Goal: Browse casually

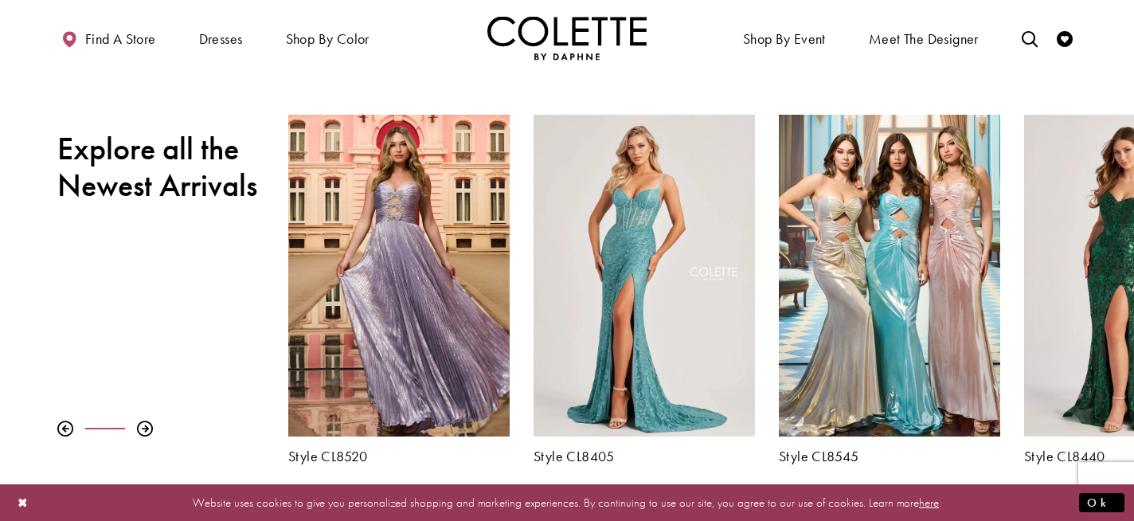
scroll to position [530, 0]
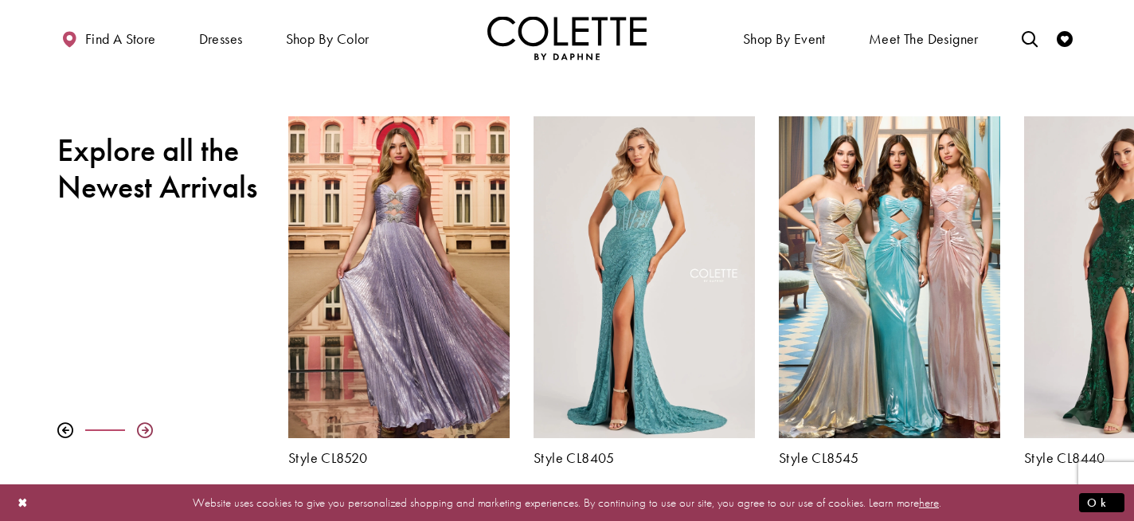
click at [145, 425] on div at bounding box center [145, 430] width 16 height 16
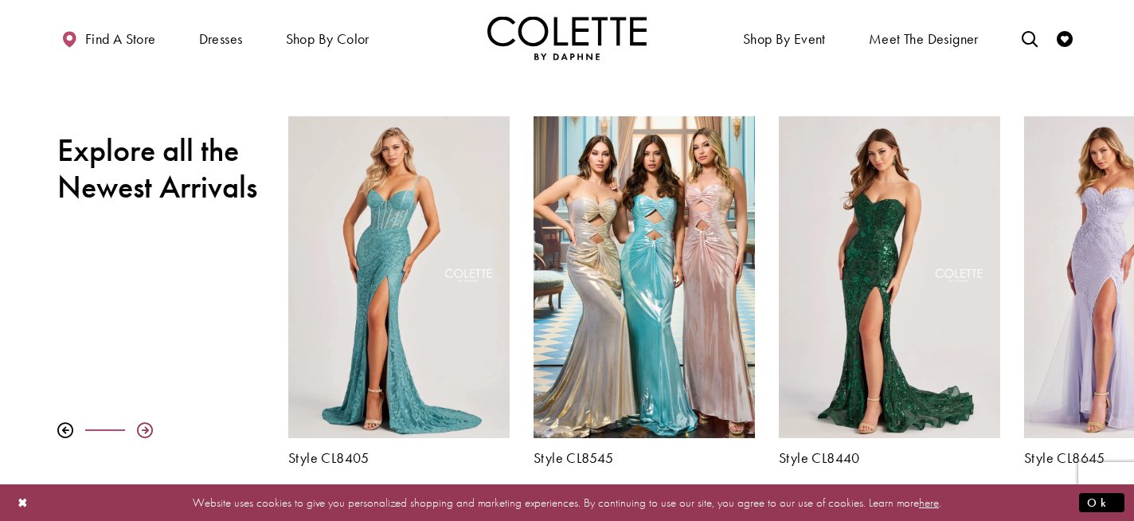
click at [145, 425] on div at bounding box center [145, 430] width 16 height 16
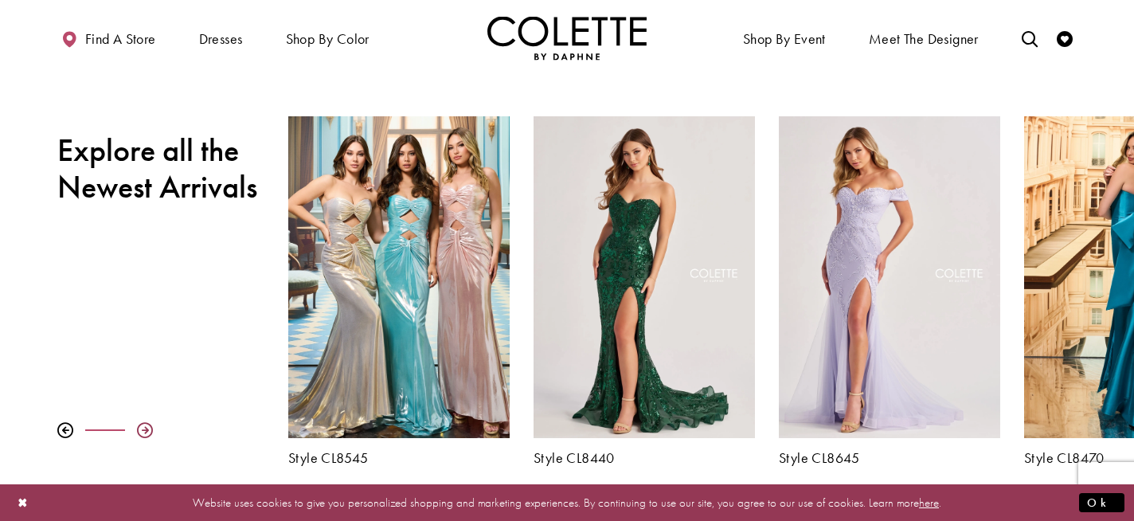
click at [145, 425] on div at bounding box center [145, 430] width 16 height 16
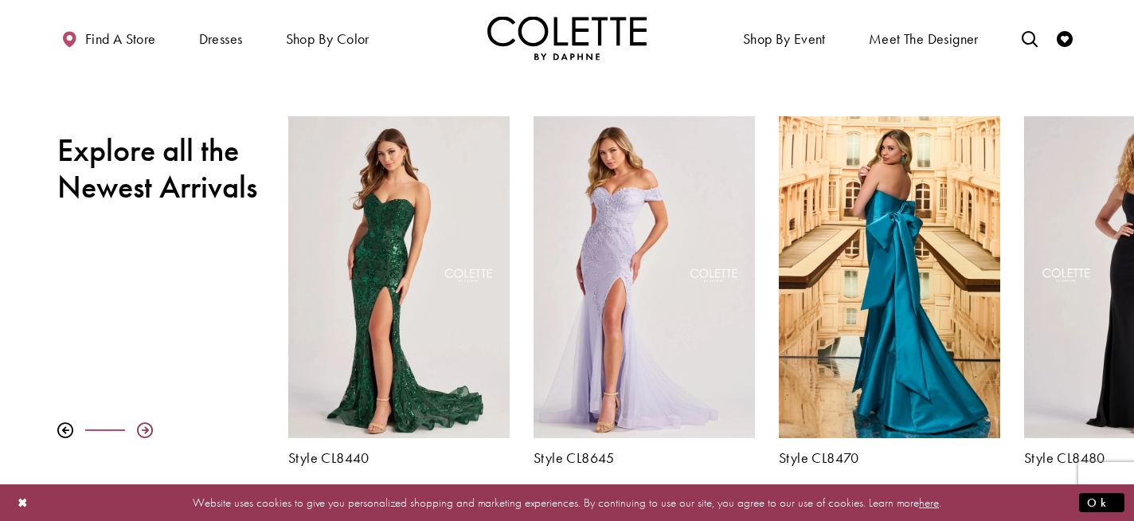
click at [138, 429] on div at bounding box center [145, 430] width 16 height 16
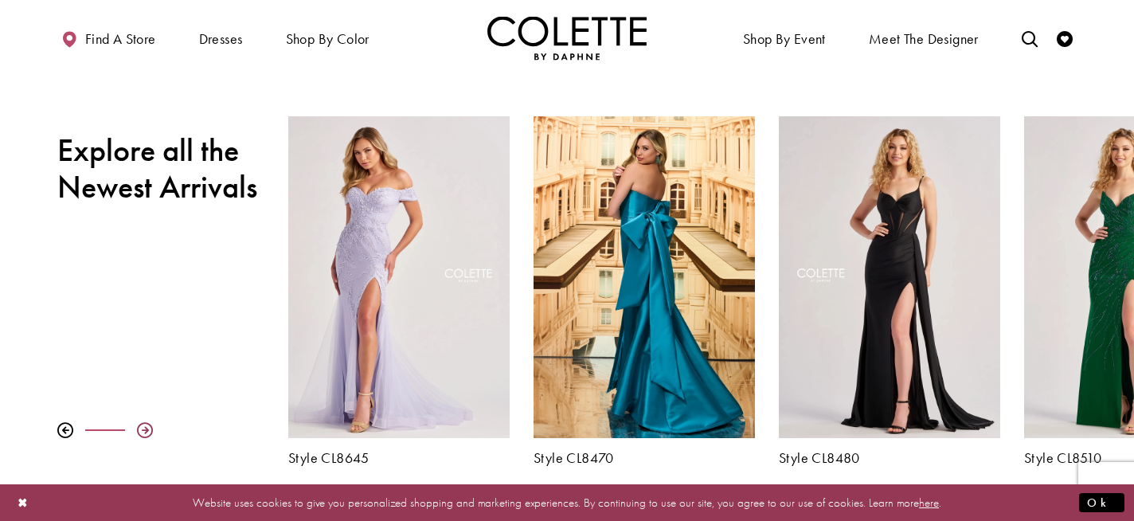
click at [138, 429] on div at bounding box center [145, 430] width 16 height 16
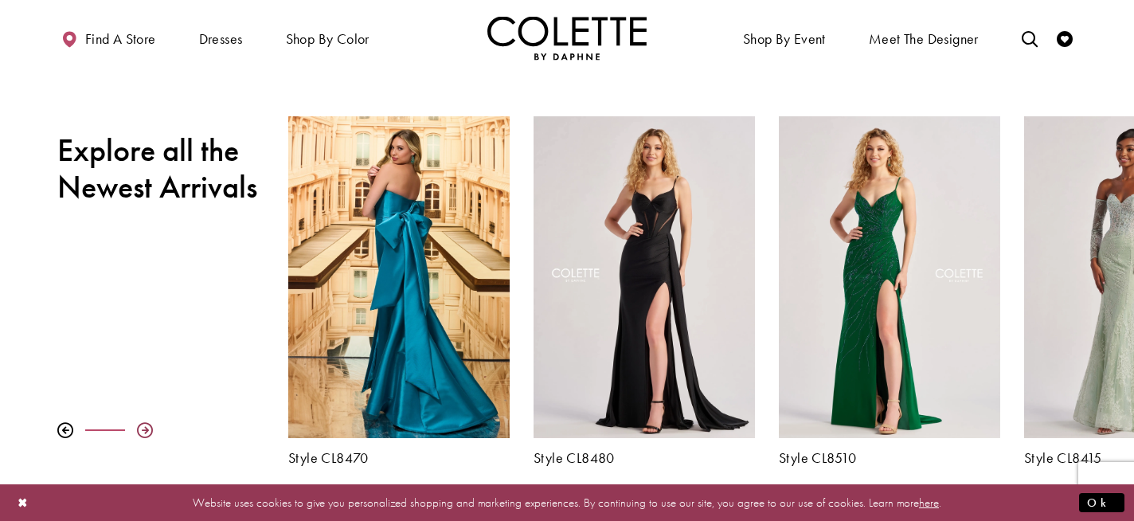
click at [138, 429] on div at bounding box center [145, 430] width 16 height 16
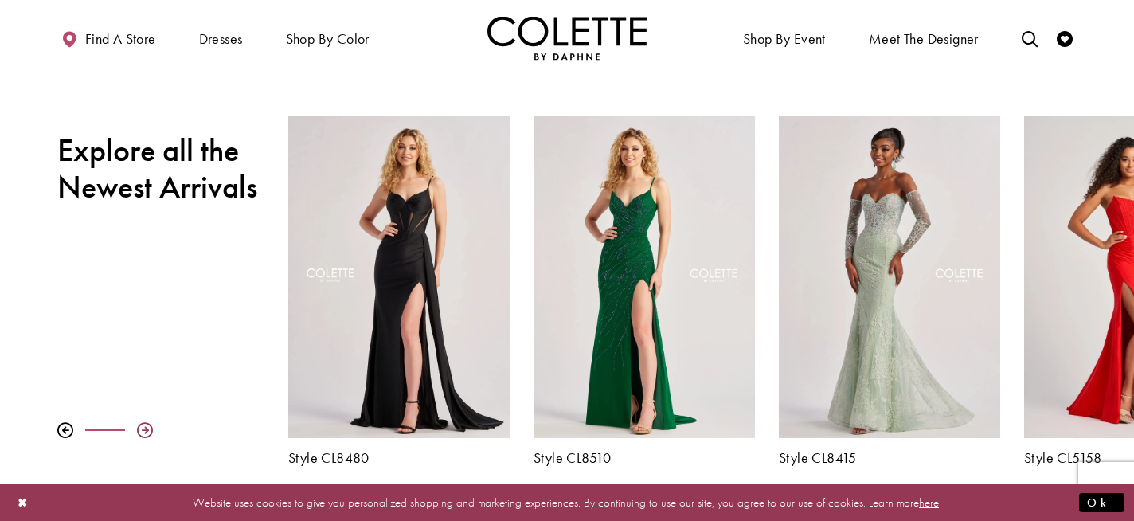
click at [138, 429] on div at bounding box center [145, 430] width 16 height 16
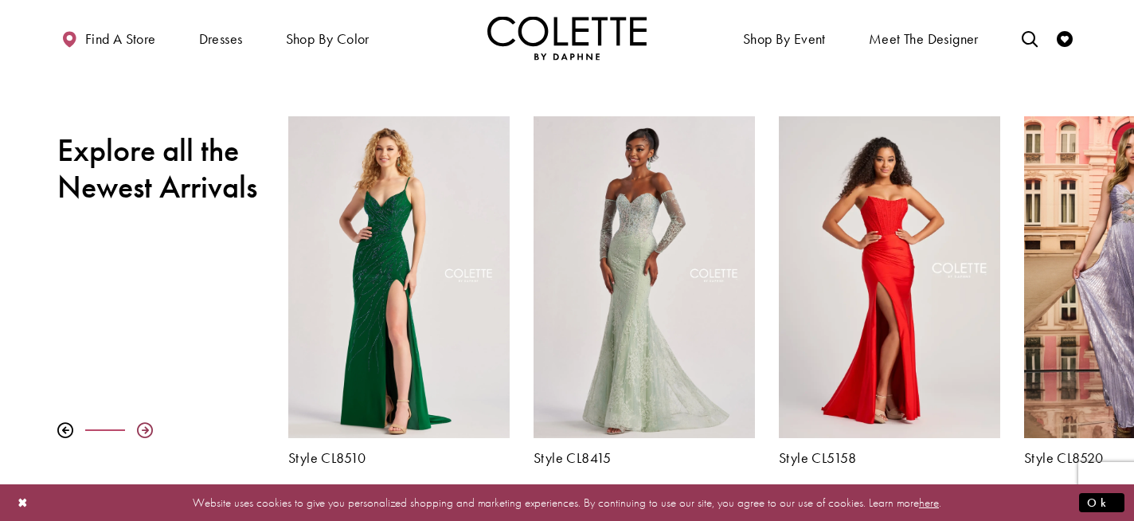
click at [138, 429] on div at bounding box center [145, 430] width 16 height 16
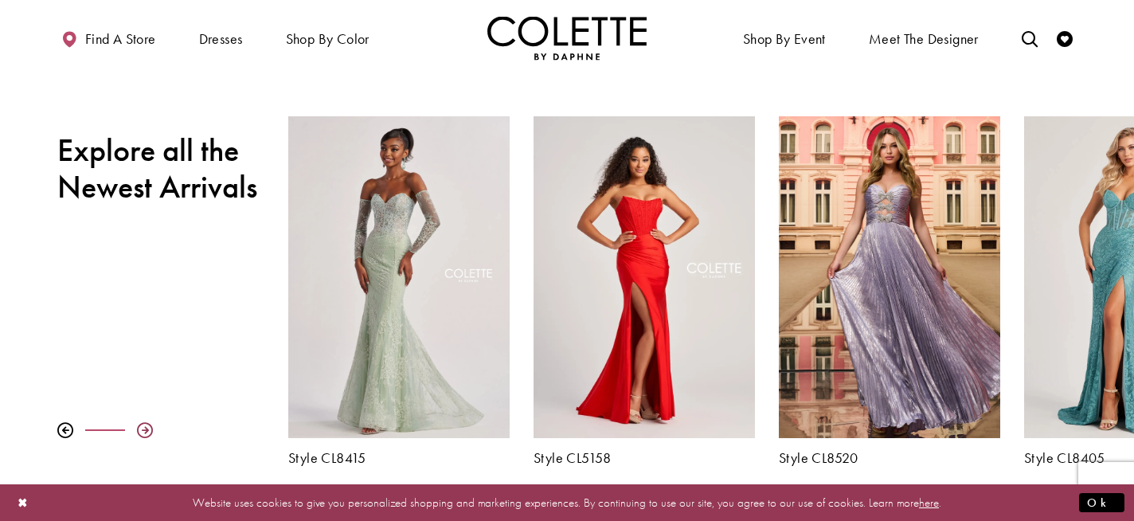
click at [138, 429] on div at bounding box center [145, 430] width 16 height 16
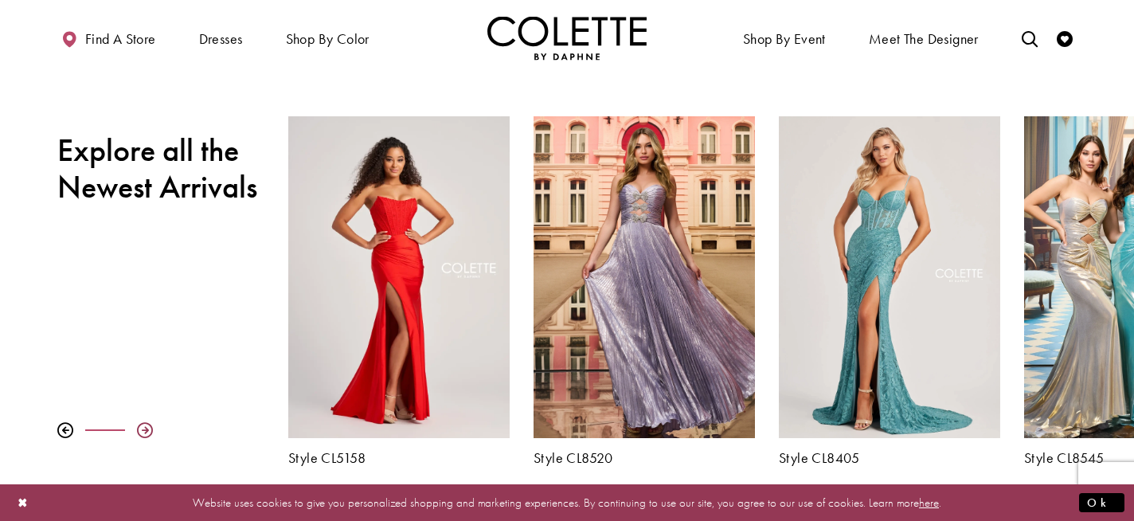
click at [138, 429] on div at bounding box center [145, 430] width 16 height 16
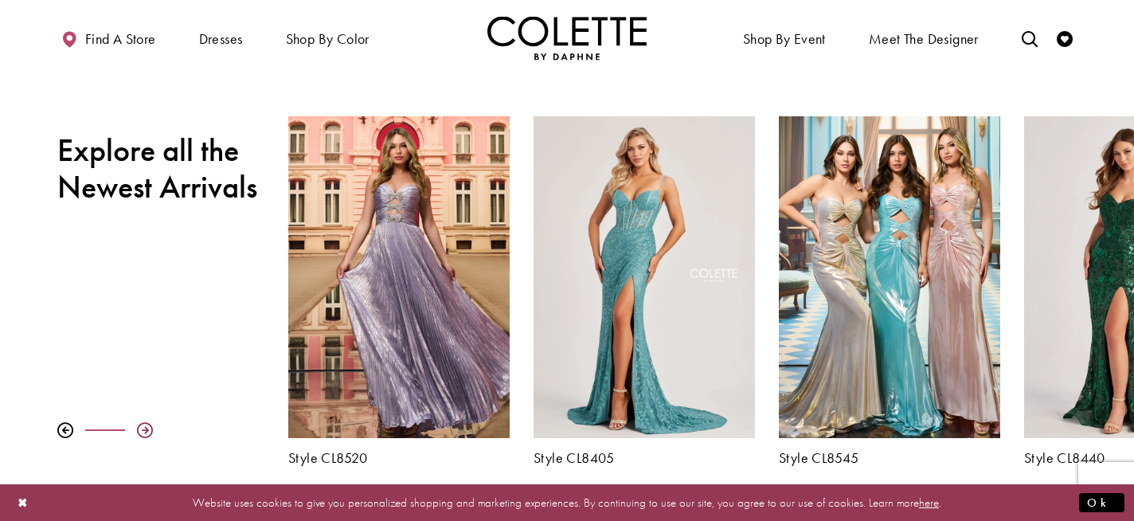
click at [138, 429] on div at bounding box center [145, 430] width 16 height 16
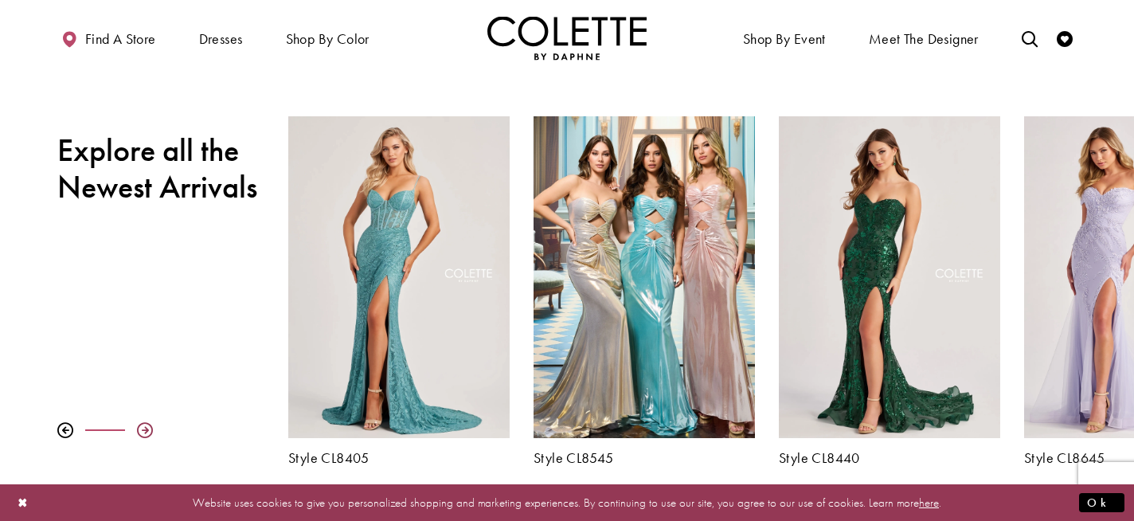
click at [138, 429] on div at bounding box center [145, 430] width 16 height 16
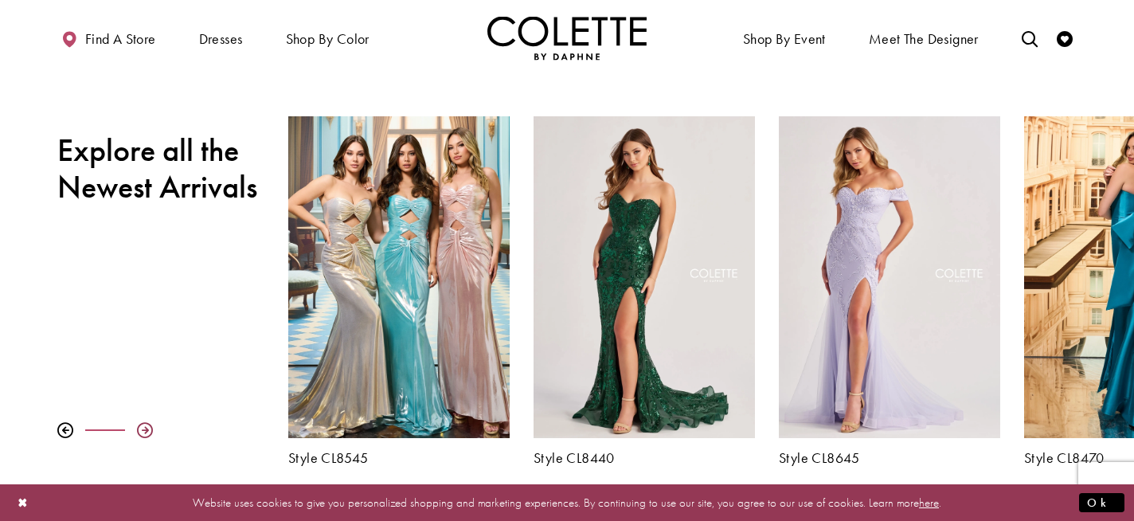
click at [138, 429] on div at bounding box center [145, 430] width 16 height 16
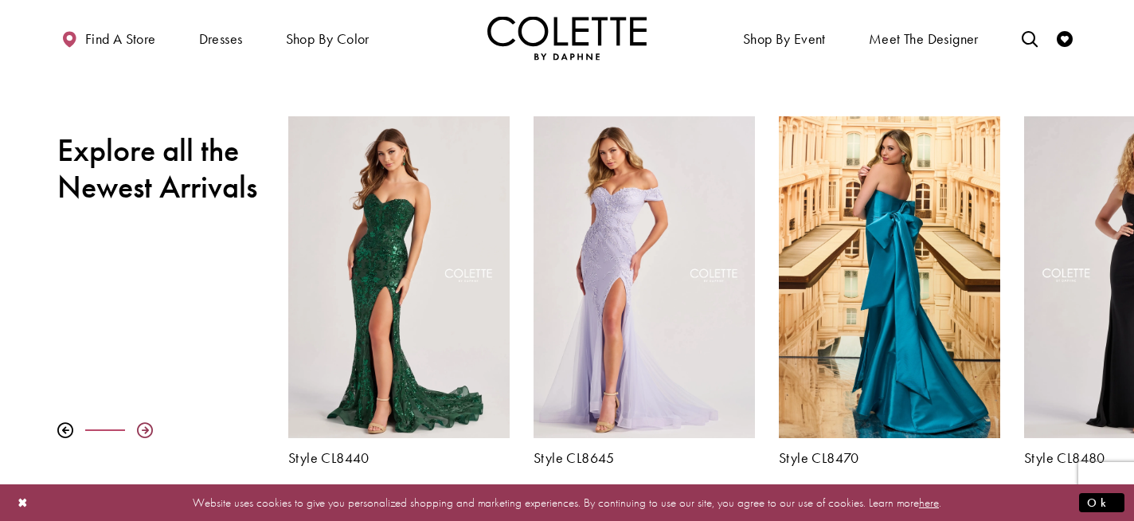
click at [138, 429] on div at bounding box center [145, 430] width 16 height 16
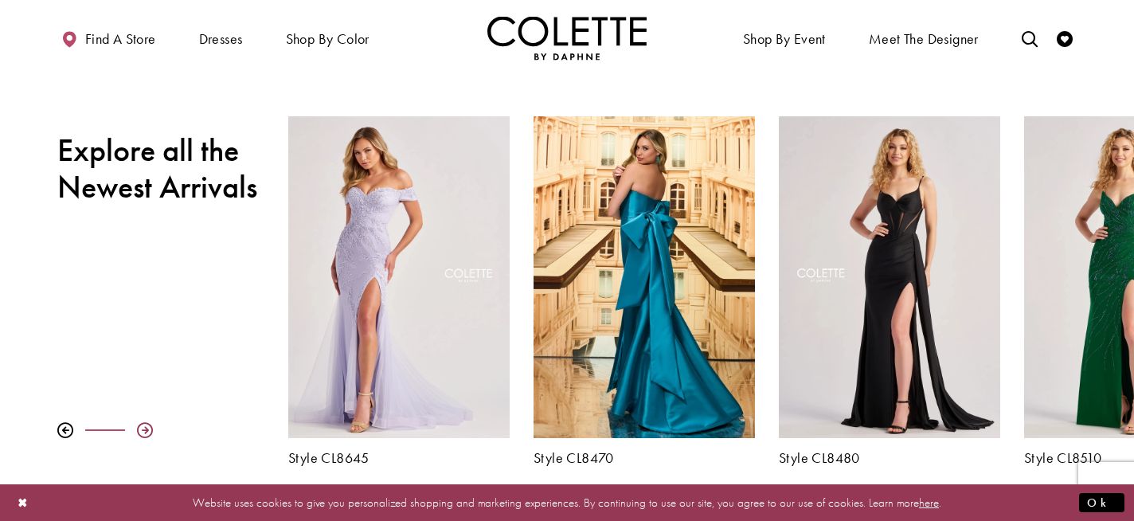
click at [138, 429] on div at bounding box center [145, 430] width 16 height 16
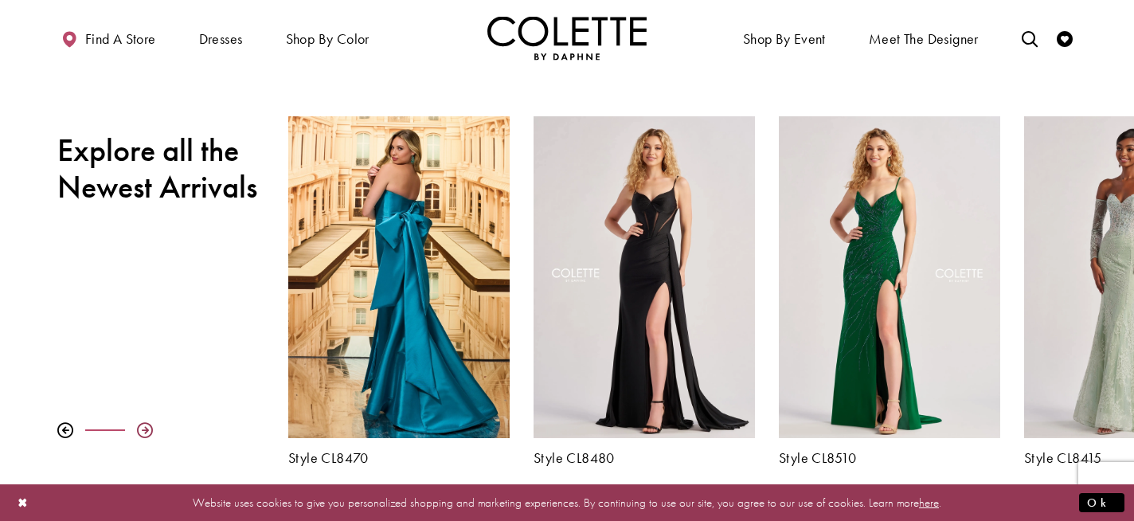
click at [138, 429] on div at bounding box center [145, 430] width 16 height 16
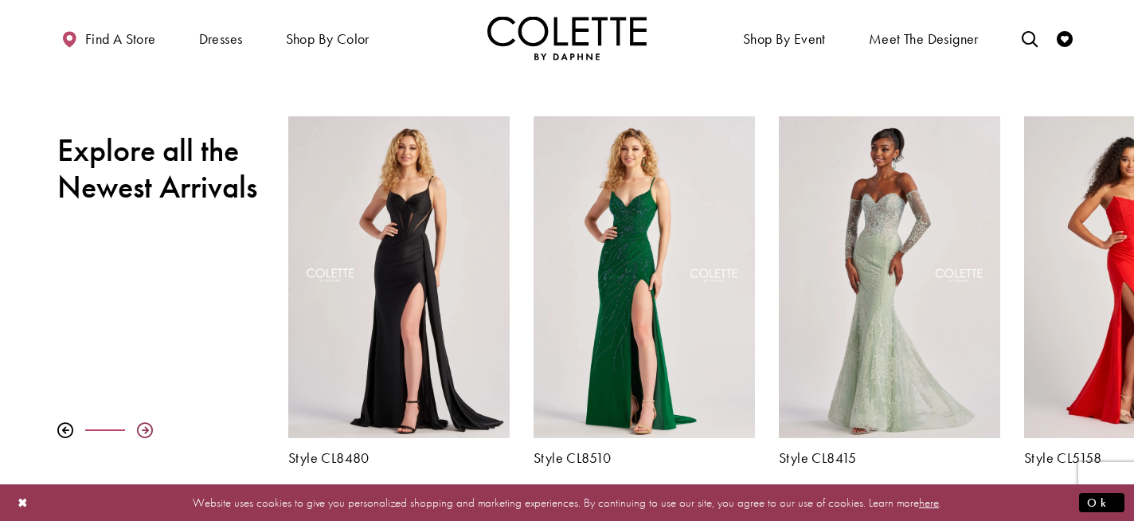
click at [138, 429] on div at bounding box center [145, 430] width 16 height 16
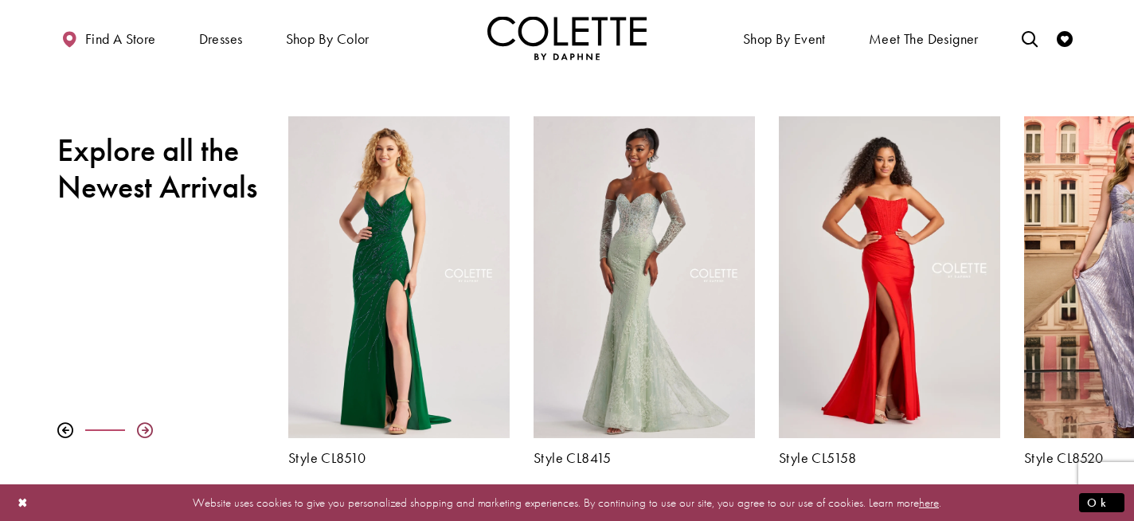
click at [138, 429] on div at bounding box center [145, 430] width 16 height 16
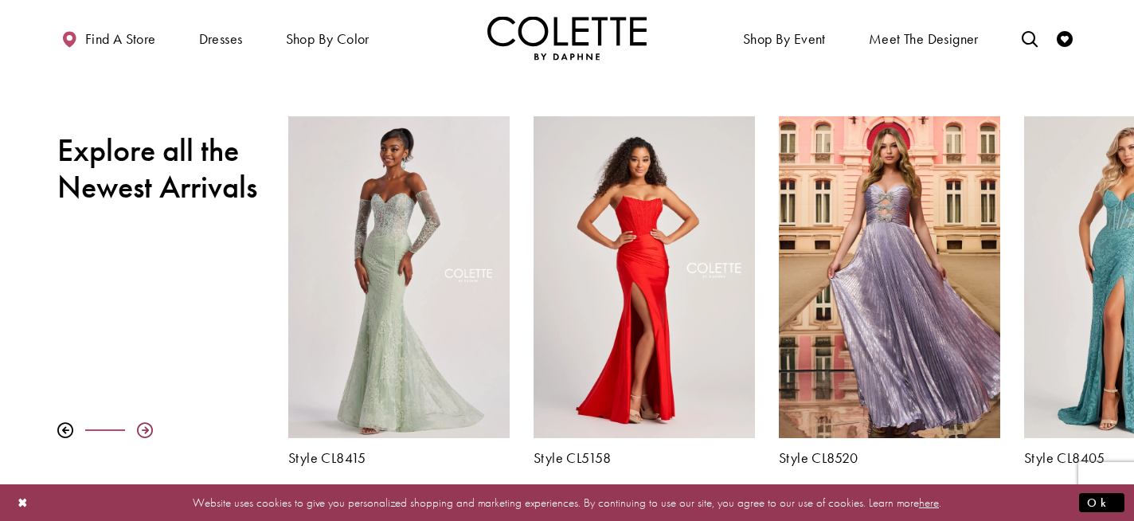
click at [138, 429] on div at bounding box center [145, 430] width 16 height 16
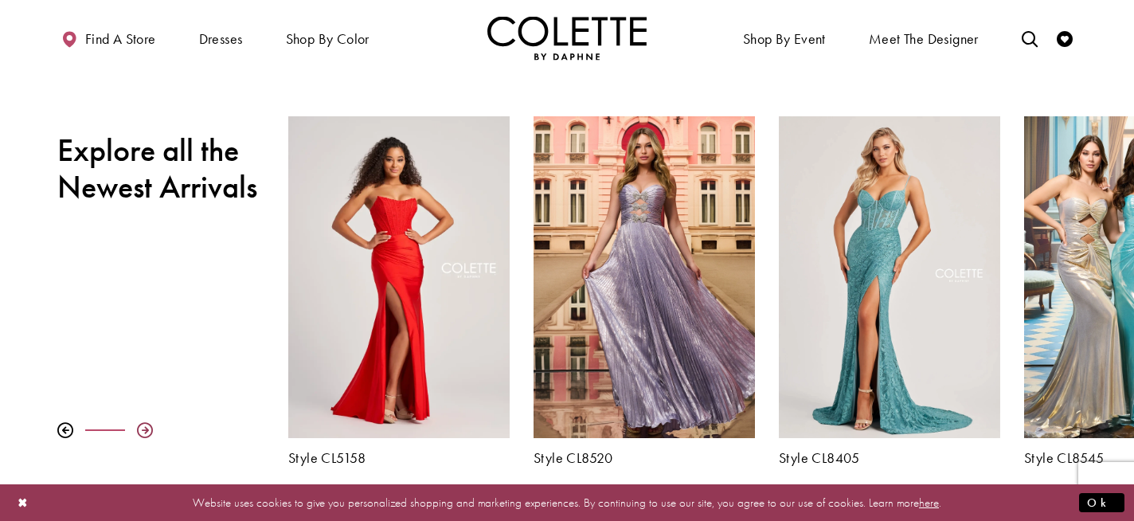
click at [138, 429] on div at bounding box center [145, 430] width 16 height 16
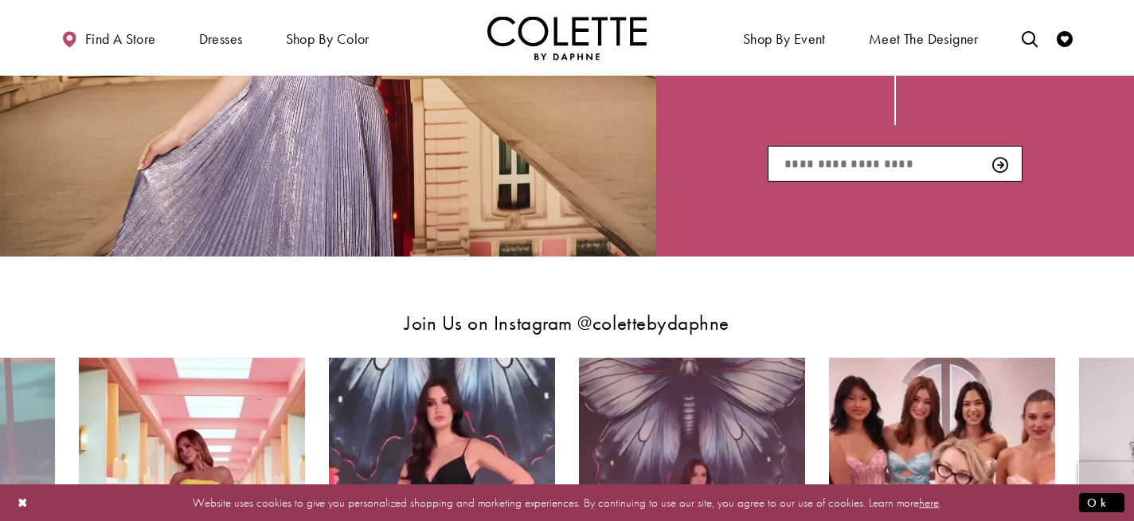
scroll to position [2571, 0]
